Goal: Task Accomplishment & Management: Use online tool/utility

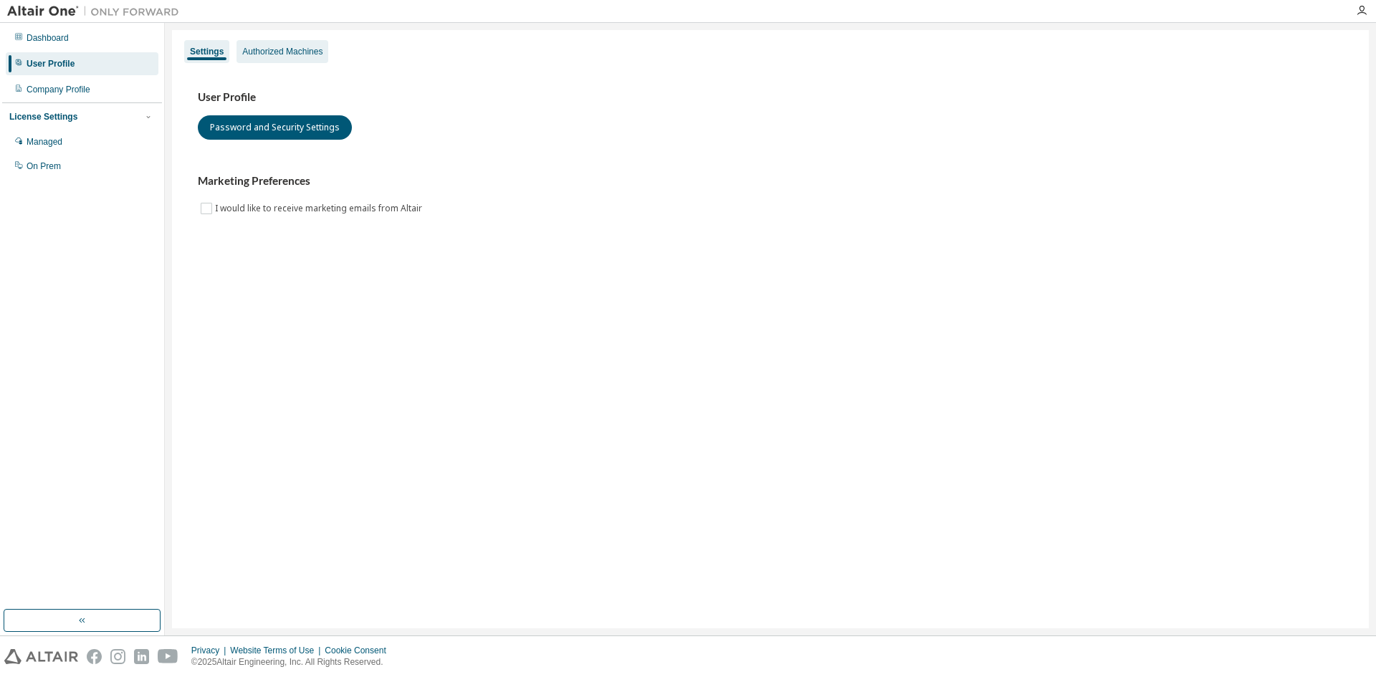
click at [269, 53] on div "Authorized Machines" at bounding box center [282, 51] width 80 height 11
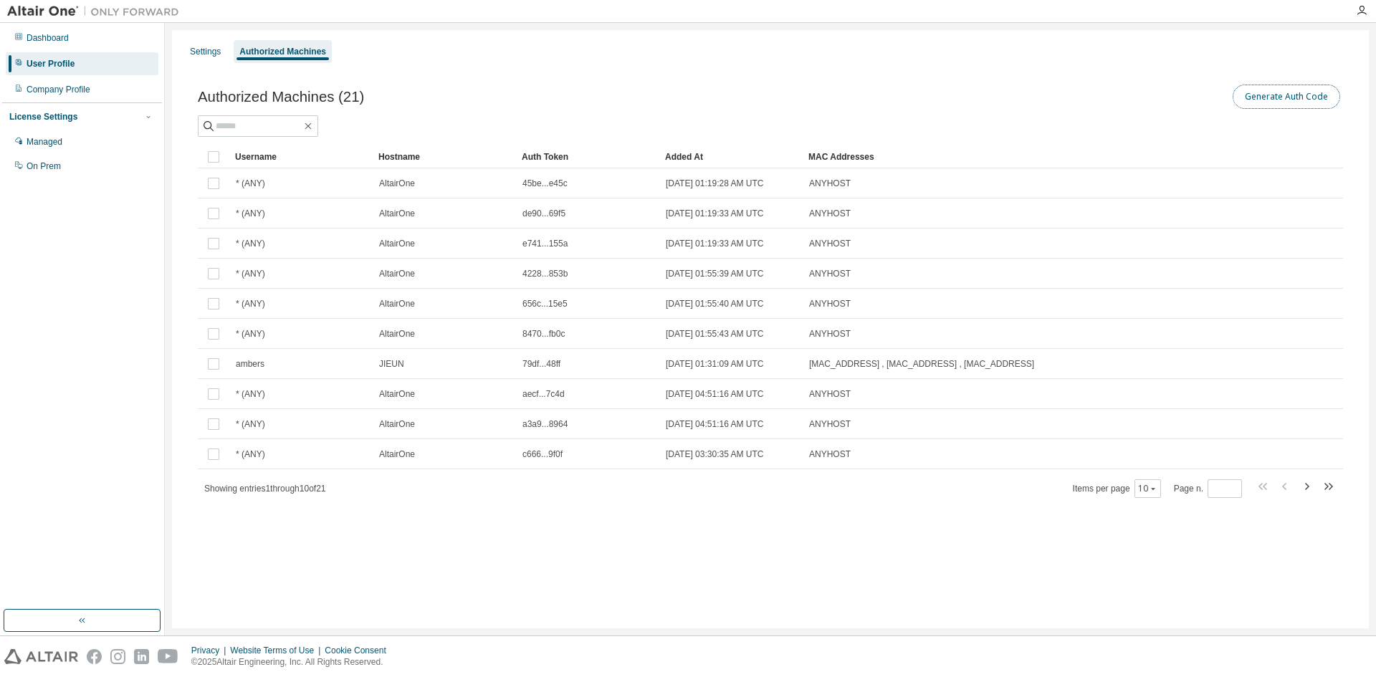
click at [1292, 99] on button "Generate Auth Code" at bounding box center [1285, 97] width 107 height 24
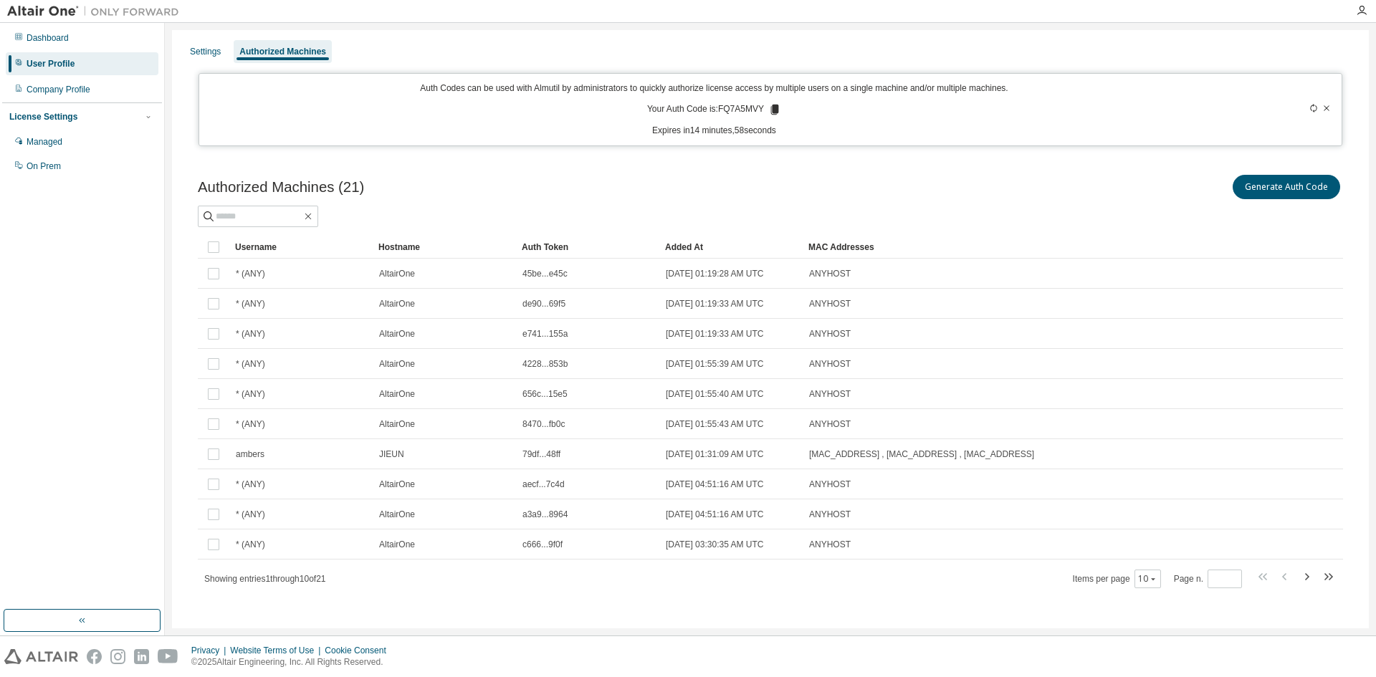
click at [774, 110] on icon at bounding box center [775, 110] width 8 height 10
